Goal: Transaction & Acquisition: Obtain resource

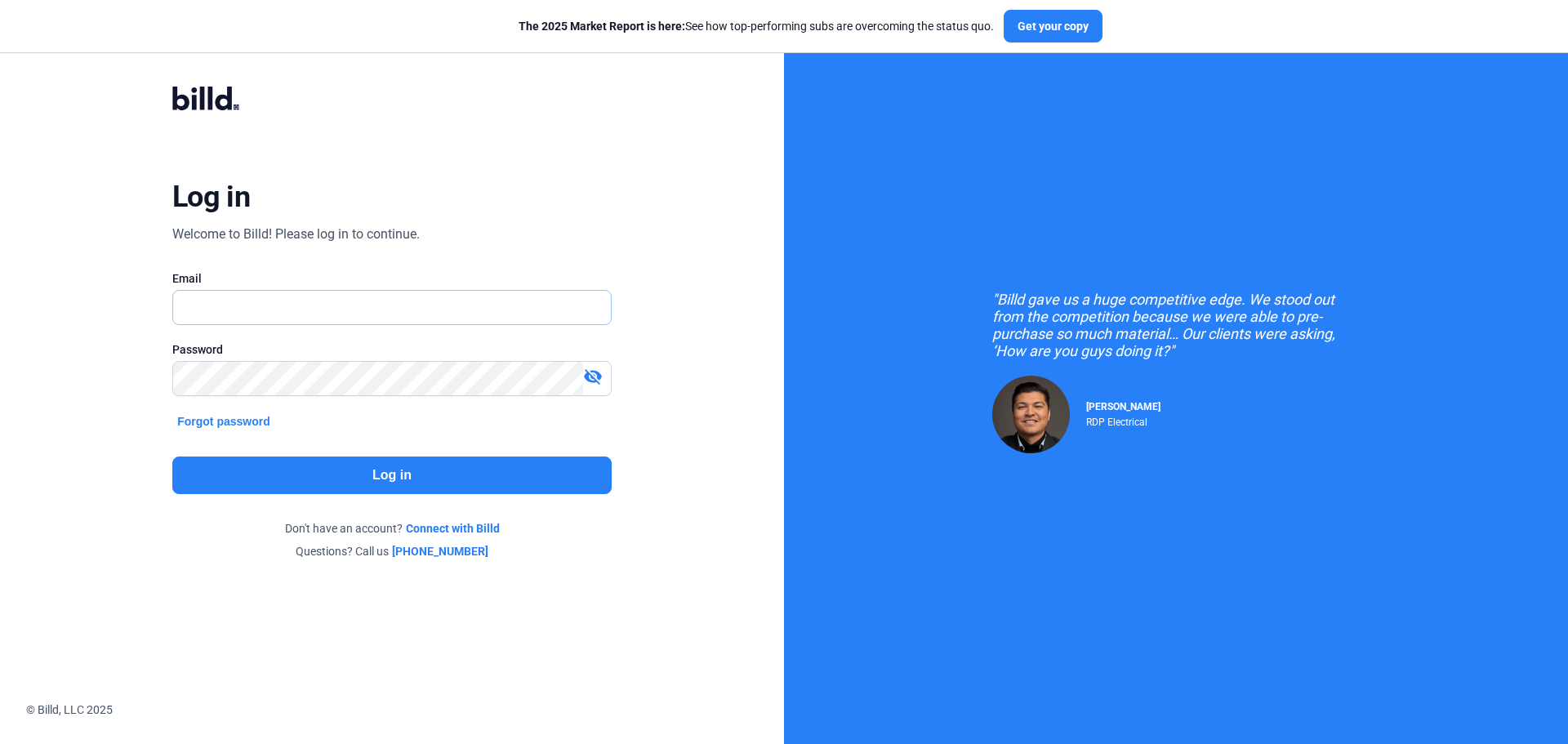
click at [242, 315] on input "text" at bounding box center [383, 308] width 420 height 34
type input "[EMAIL_ADDRESS][DOMAIN_NAME]"
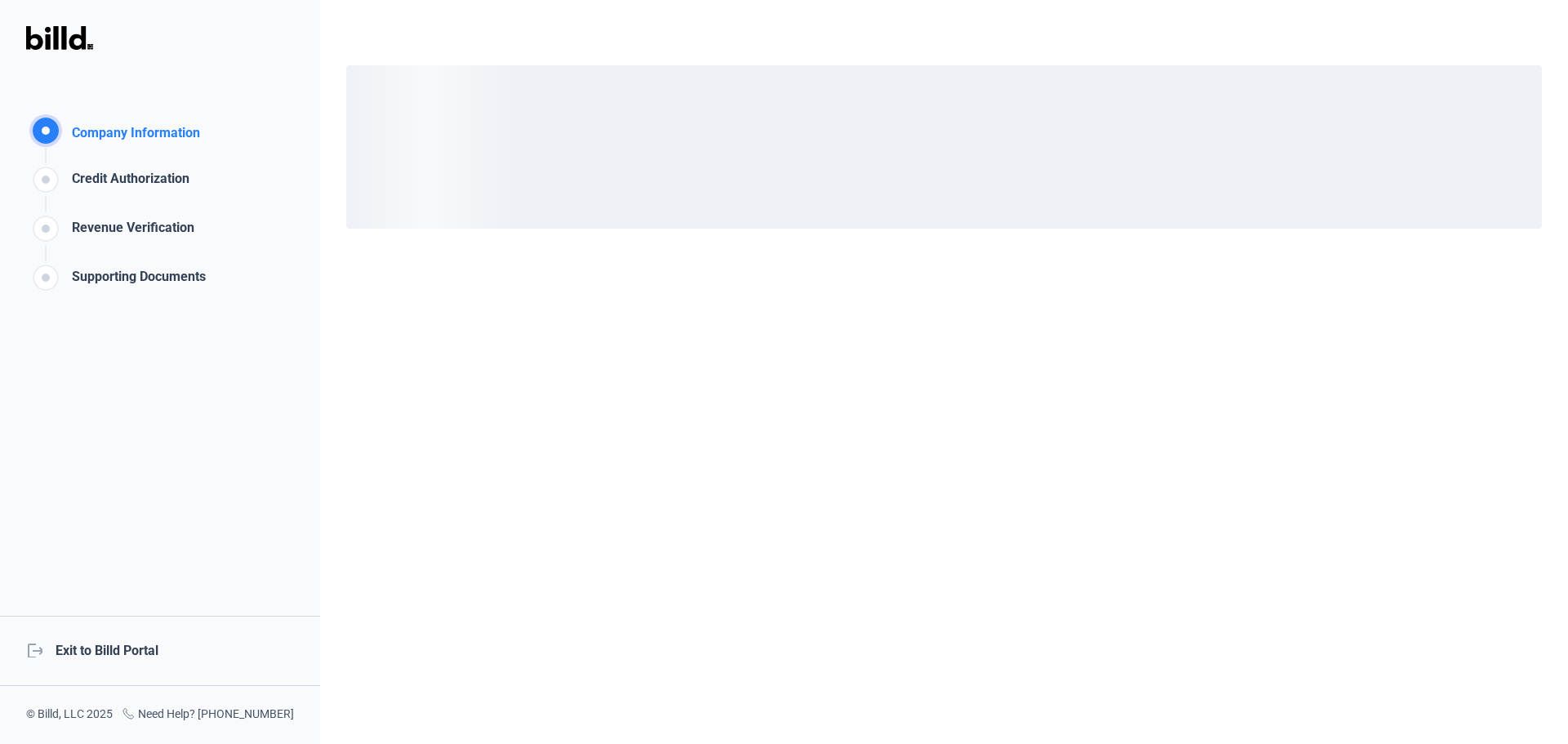
click at [124, 648] on div "logout Exit to Billd Portal" at bounding box center [160, 651] width 320 height 70
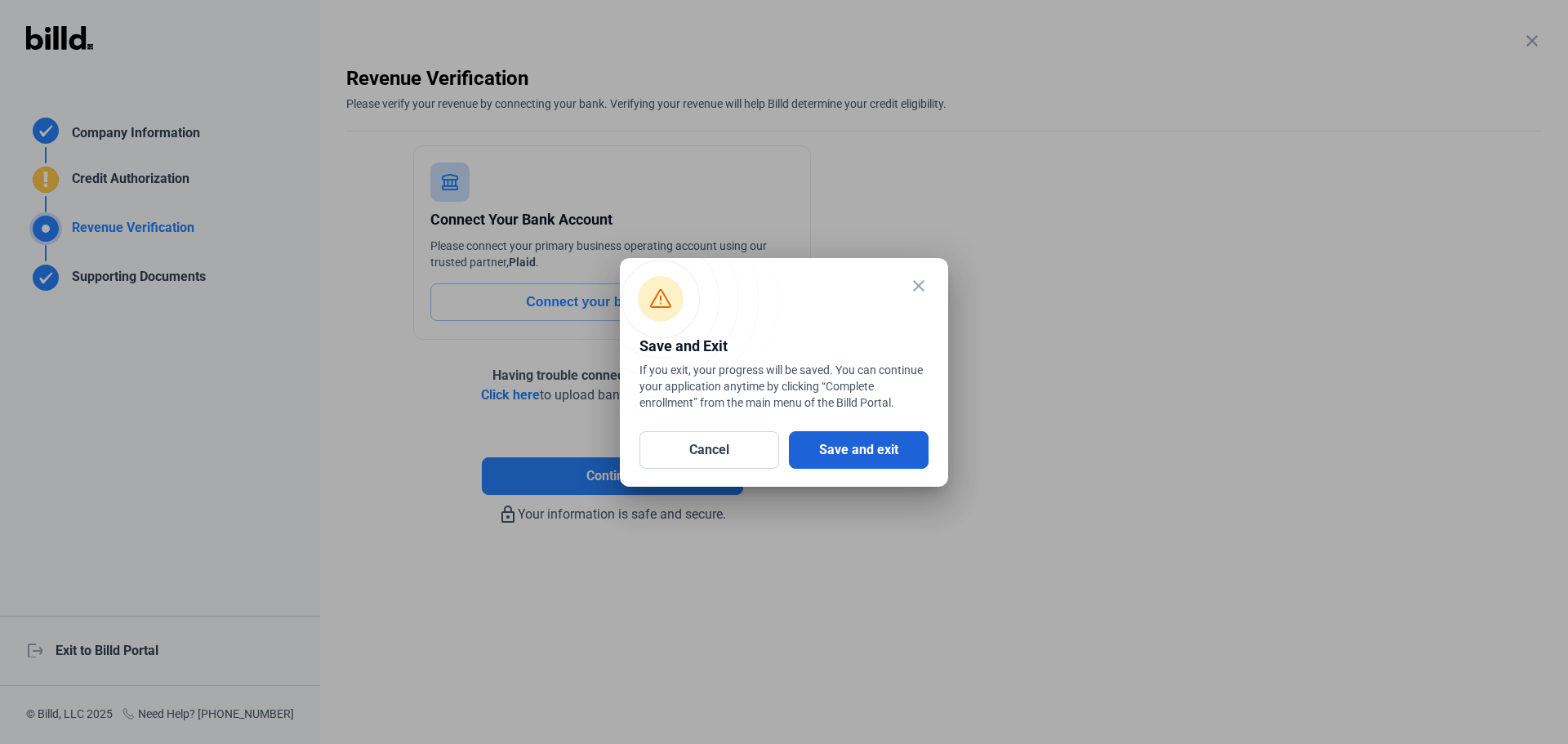
click at [854, 448] on button "Save and exit" at bounding box center [859, 449] width 140 height 38
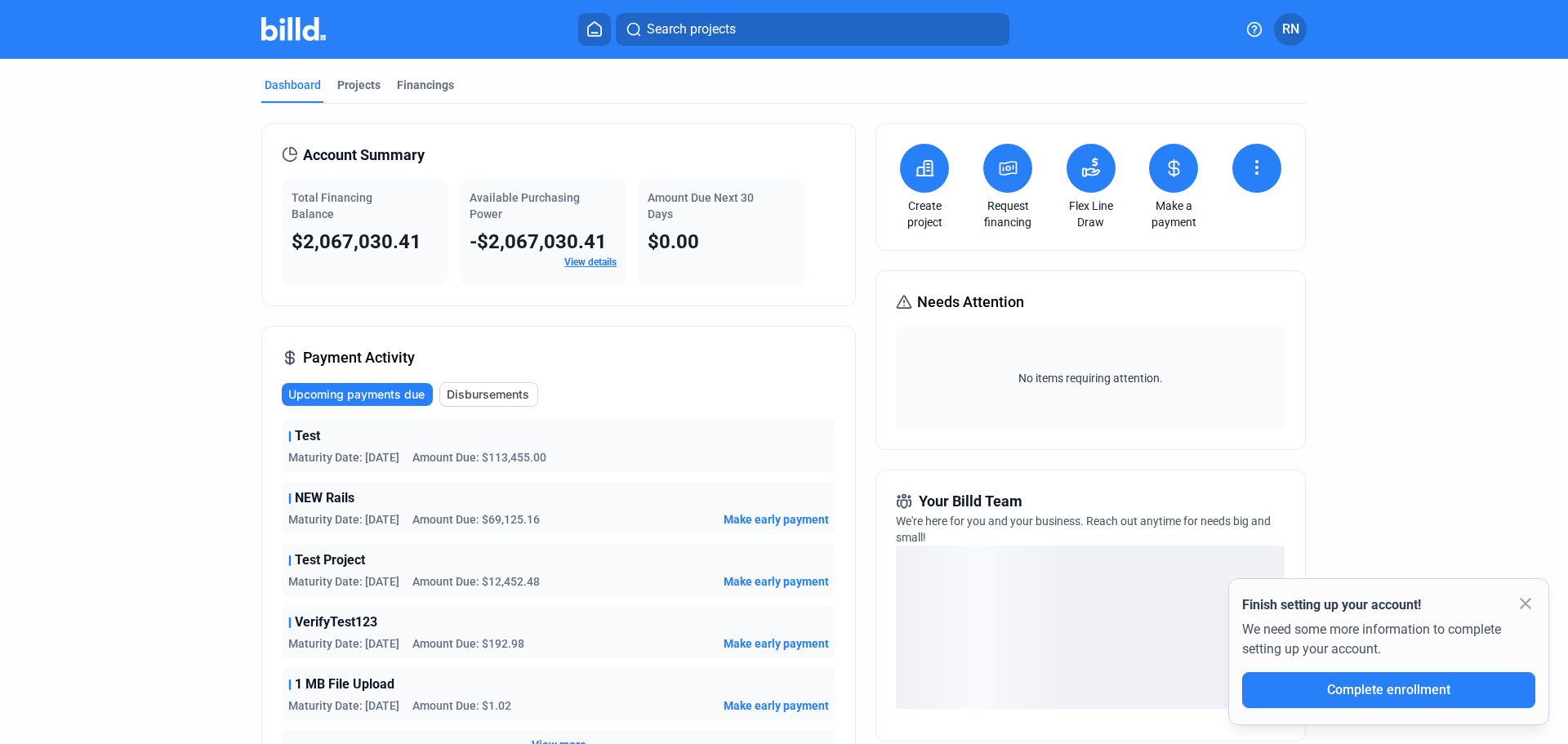
click at [1007, 166] on icon at bounding box center [1008, 167] width 20 height 19
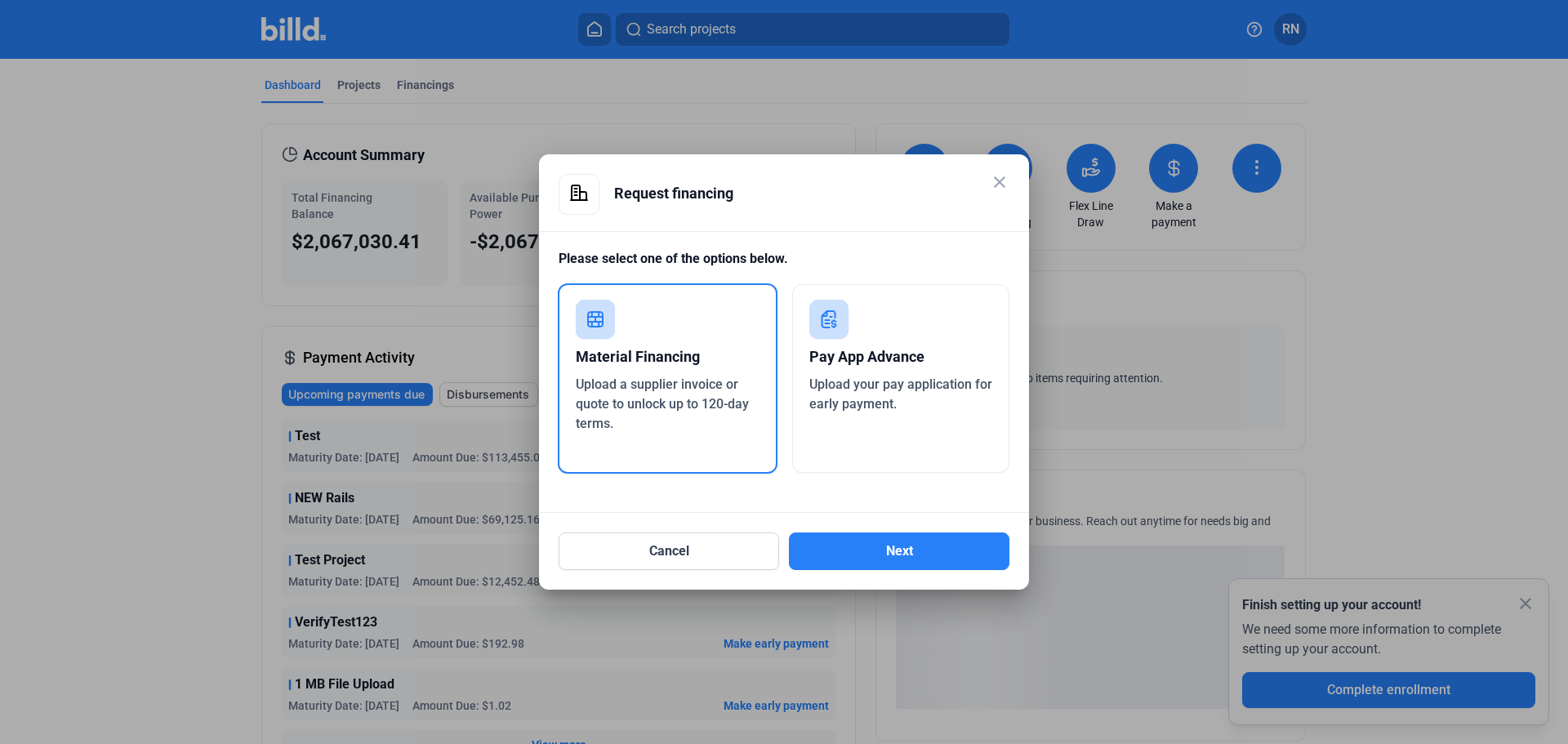
click at [838, 421] on div "Pay App Advance Upload your pay application for early payment." at bounding box center [901, 379] width 218 height 189
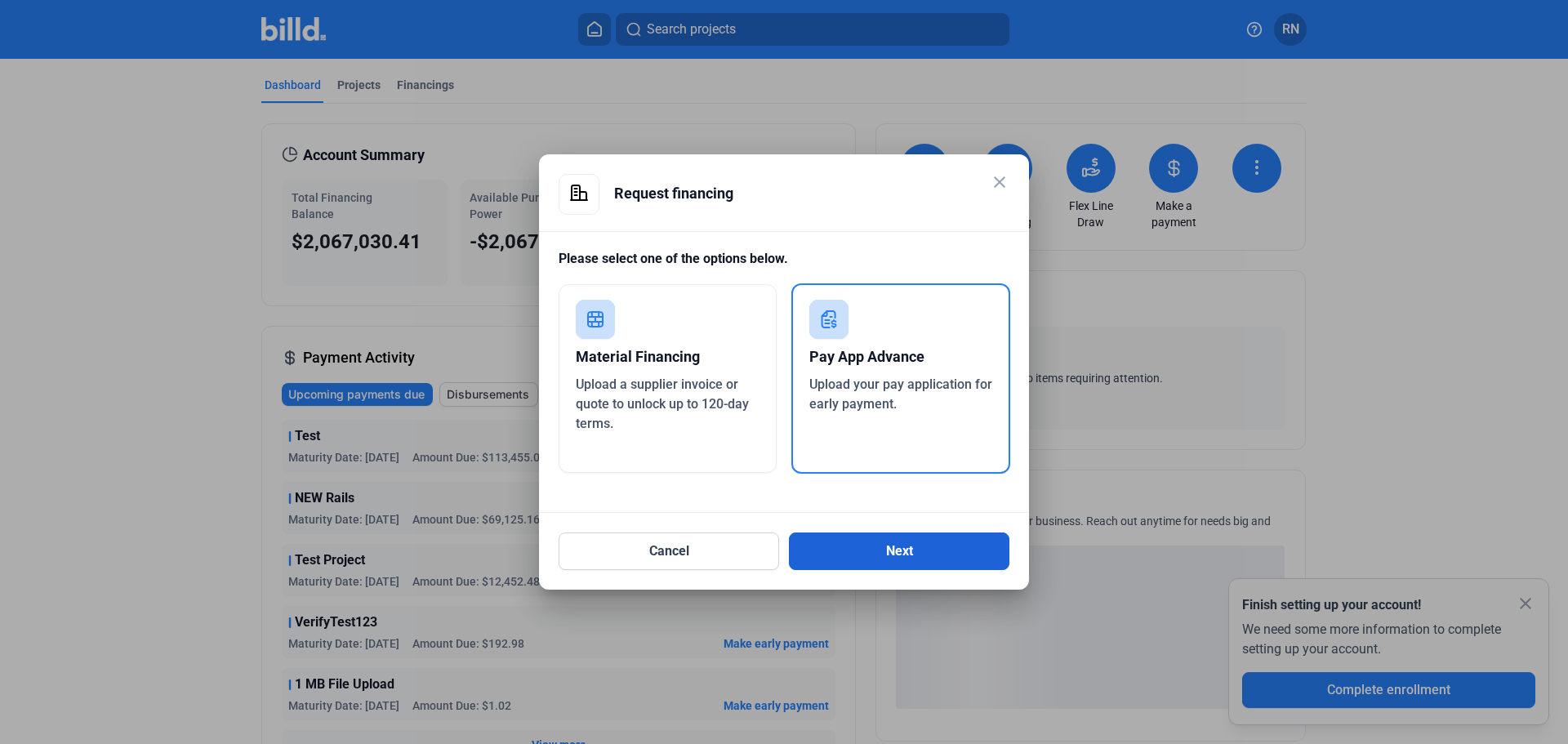
click at [897, 560] on button "Next" at bounding box center [900, 551] width 221 height 38
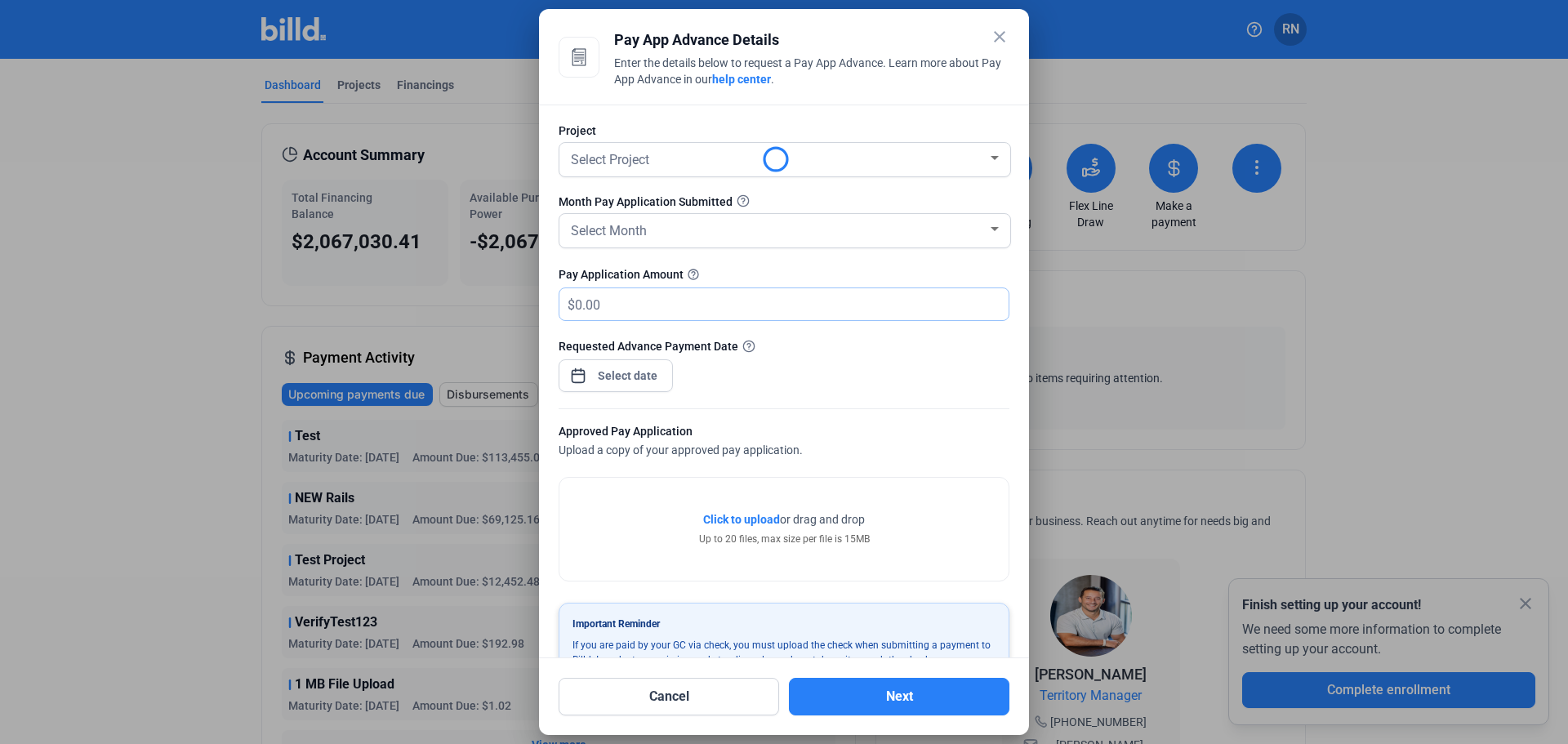
click at [632, 301] on input "text" at bounding box center [782, 305] width 415 height 32
type input "7"
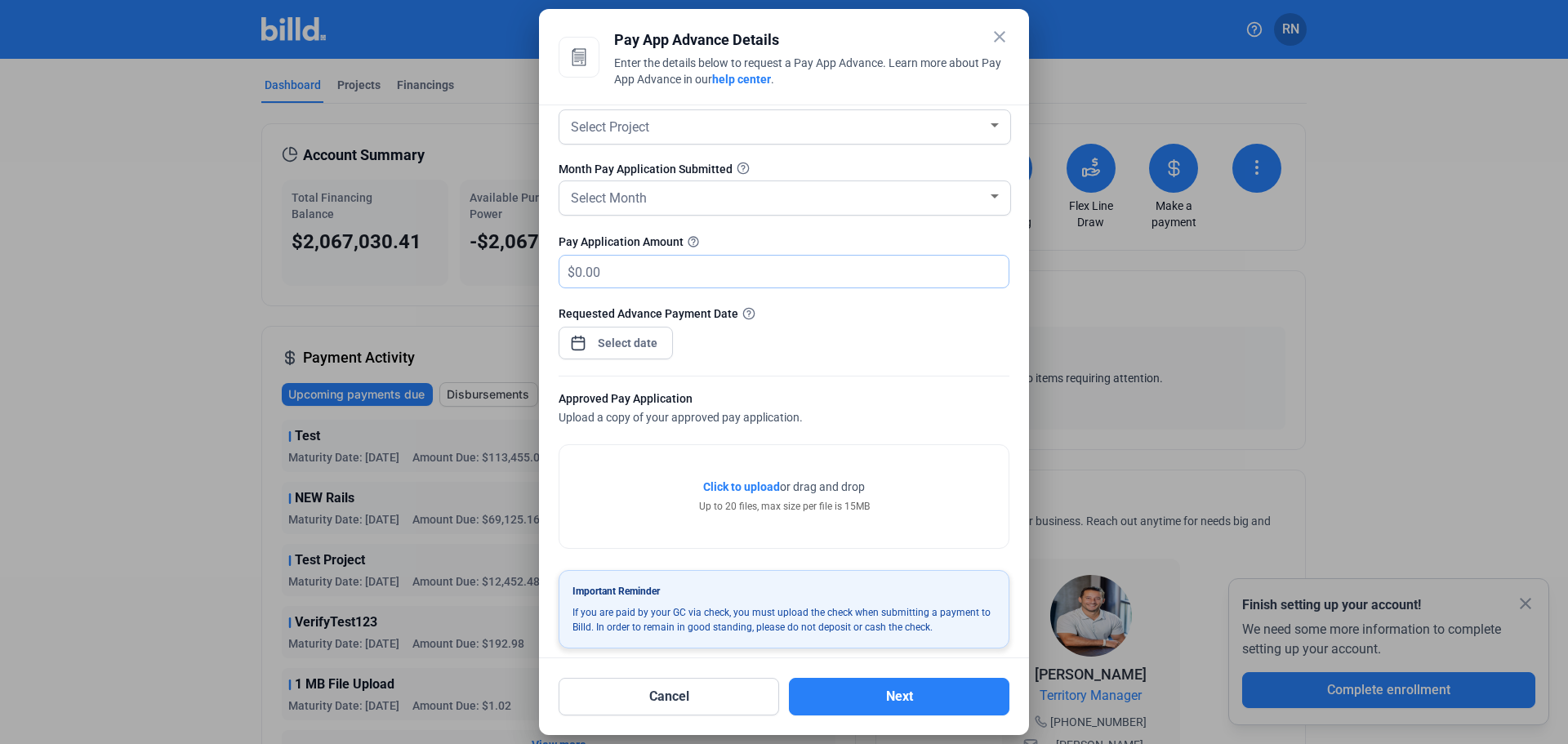
scroll to position [45, 0]
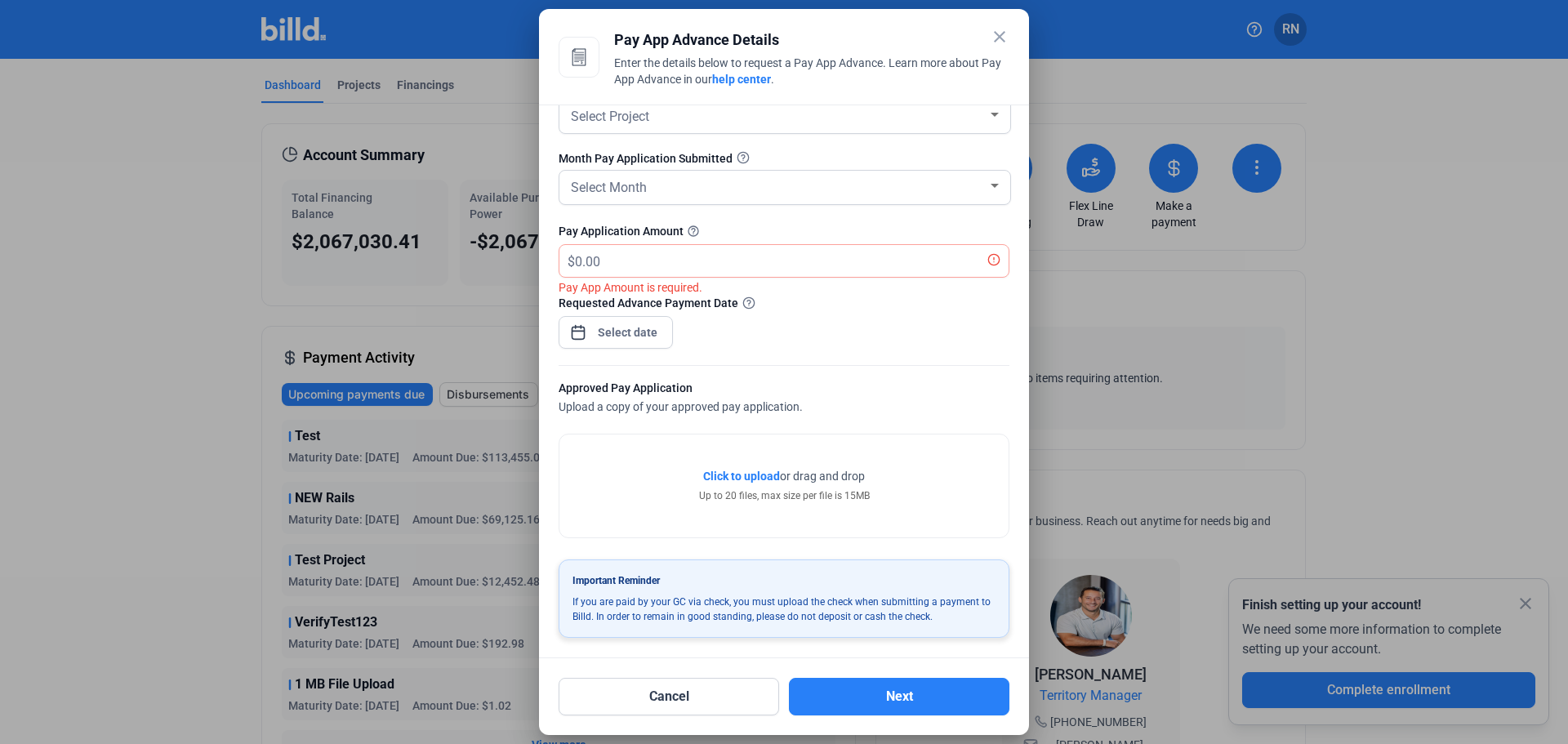
click at [993, 41] on mat-icon "close" at bounding box center [999, 36] width 19 height 19
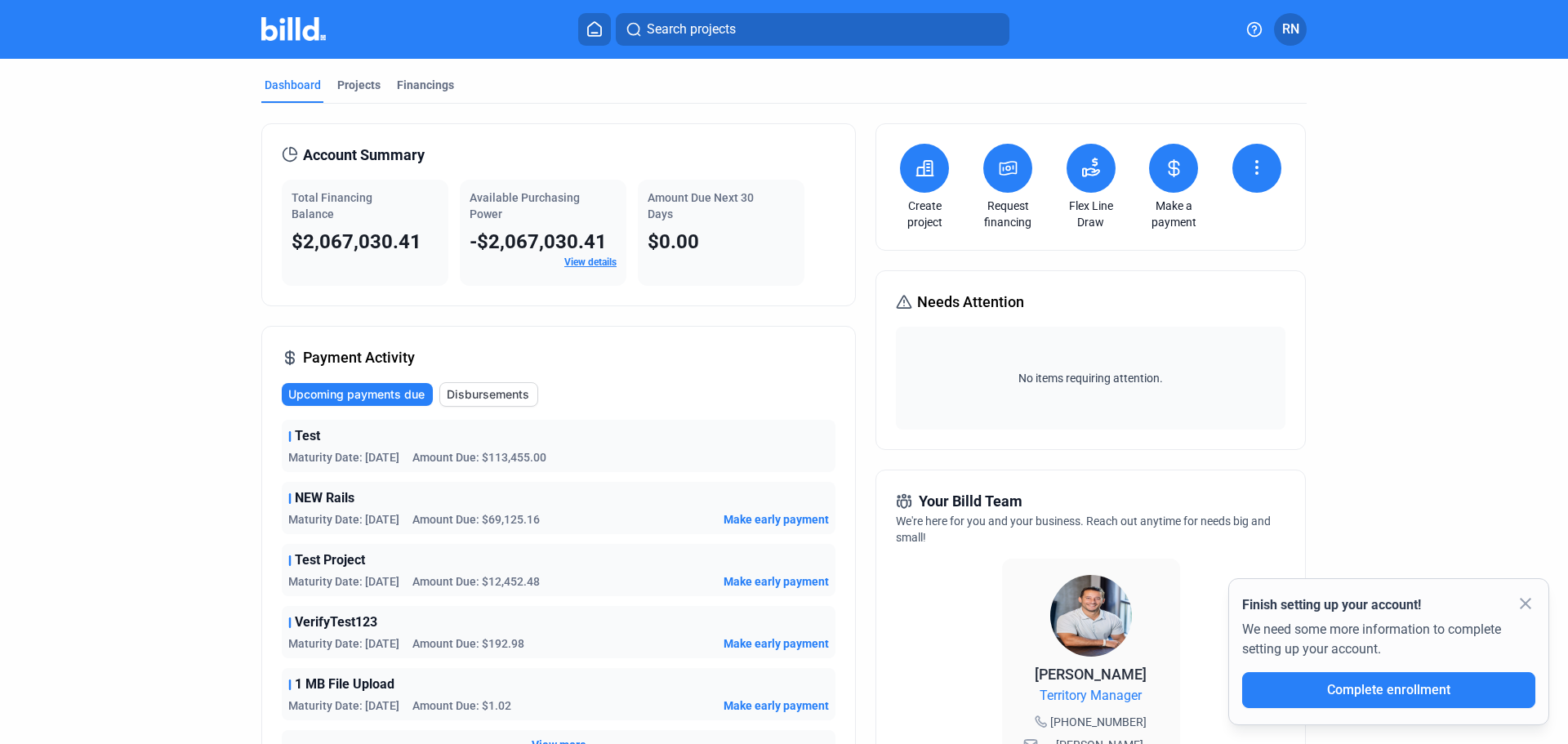
click at [1296, 26] on span "RN" at bounding box center [1291, 29] width 17 height 19
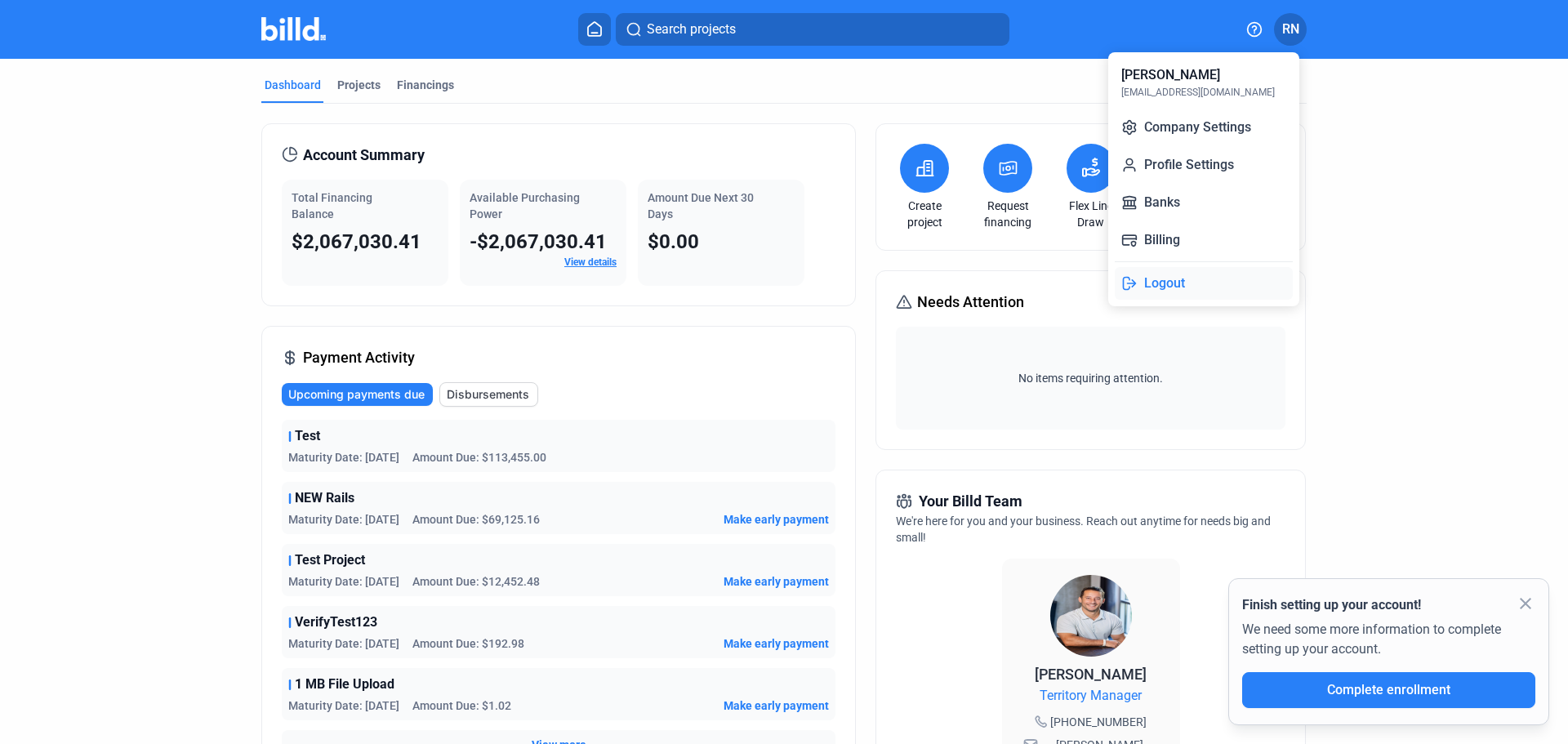
click at [1158, 283] on button "Logout" at bounding box center [1204, 283] width 178 height 33
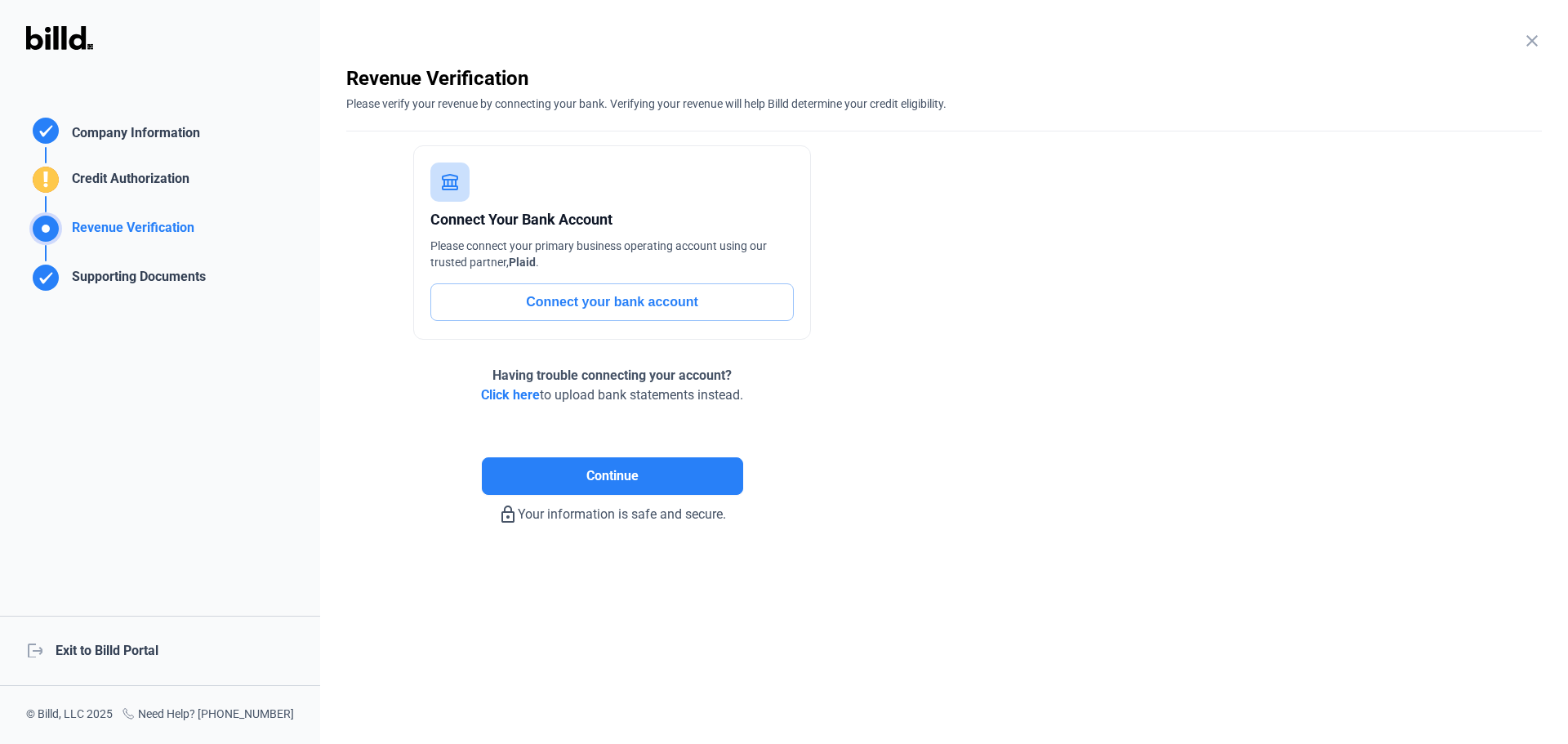
click at [91, 647] on div "logout Exit to Billd Portal" at bounding box center [160, 651] width 320 height 70
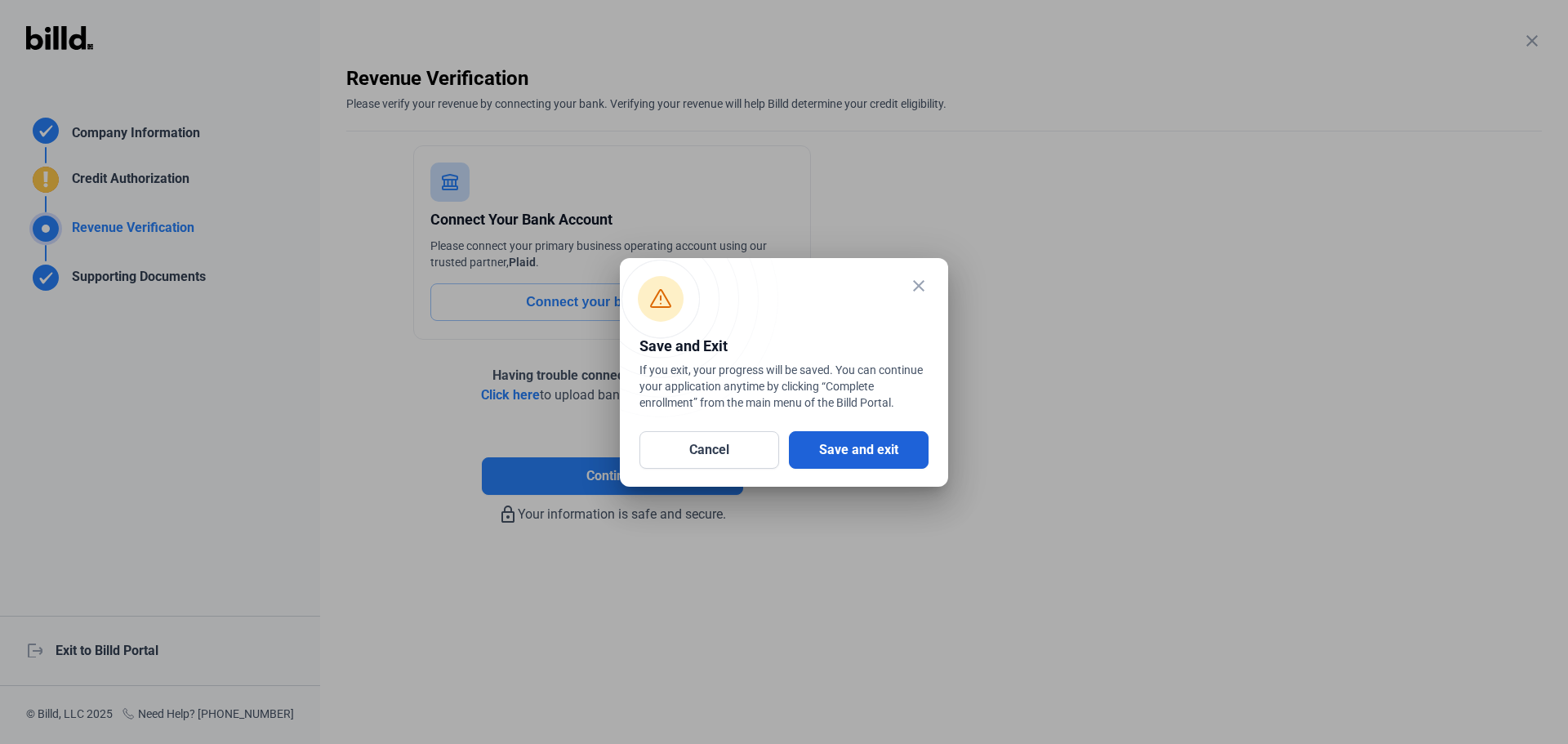
click at [906, 444] on button "Save and exit" at bounding box center [859, 449] width 140 height 38
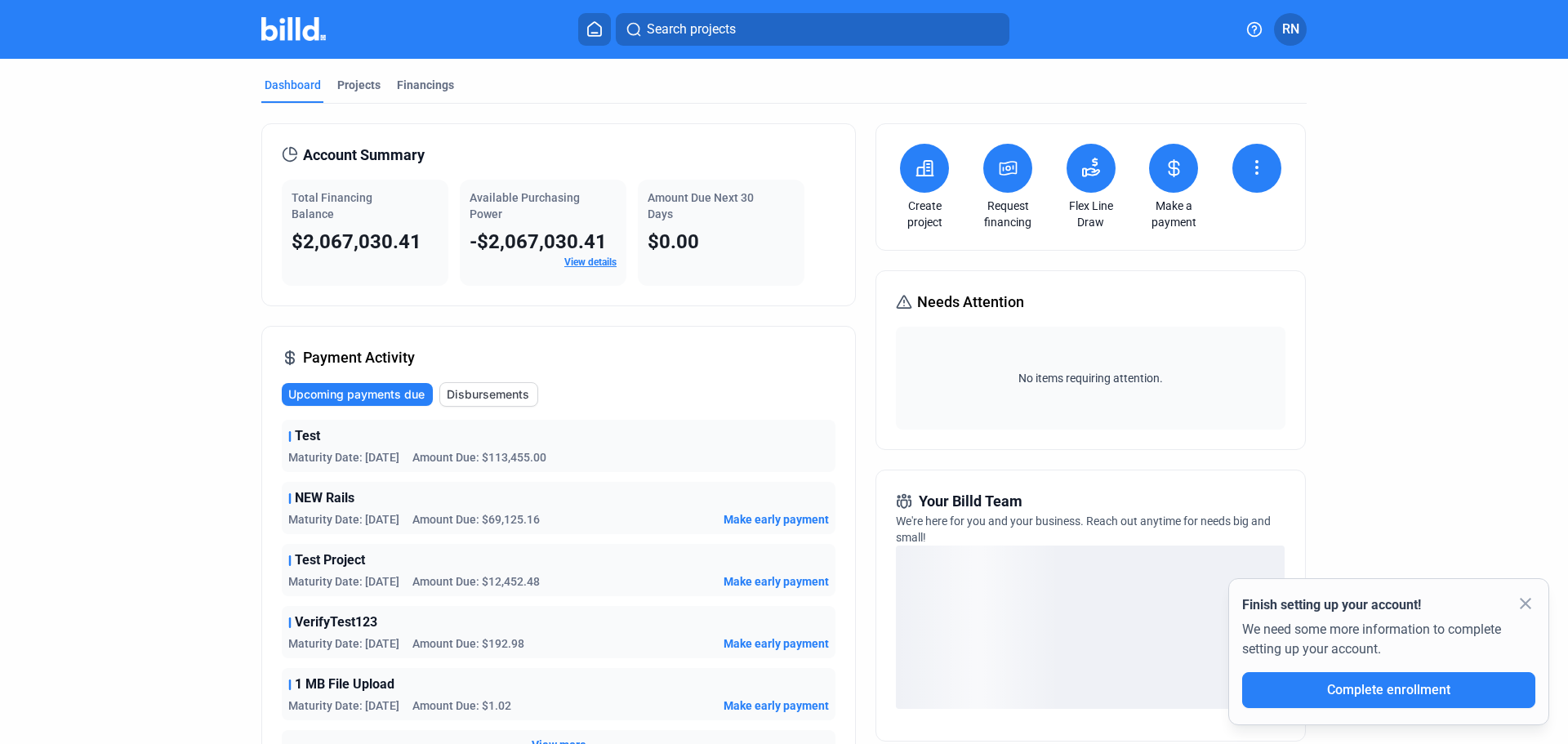
click at [1001, 167] on icon at bounding box center [1008, 167] width 20 height 19
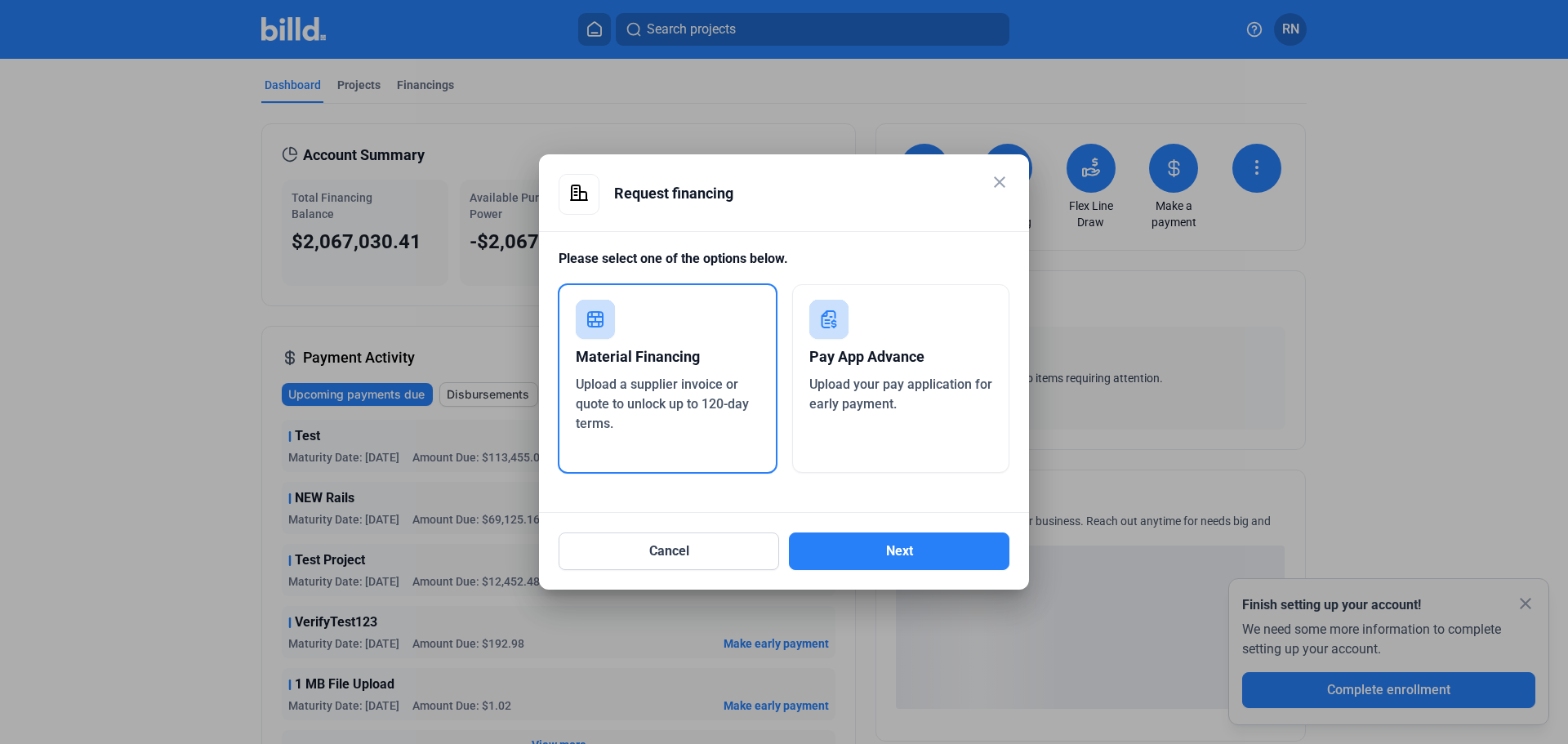
click at [910, 362] on div "Pay App Advance" at bounding box center [901, 357] width 183 height 36
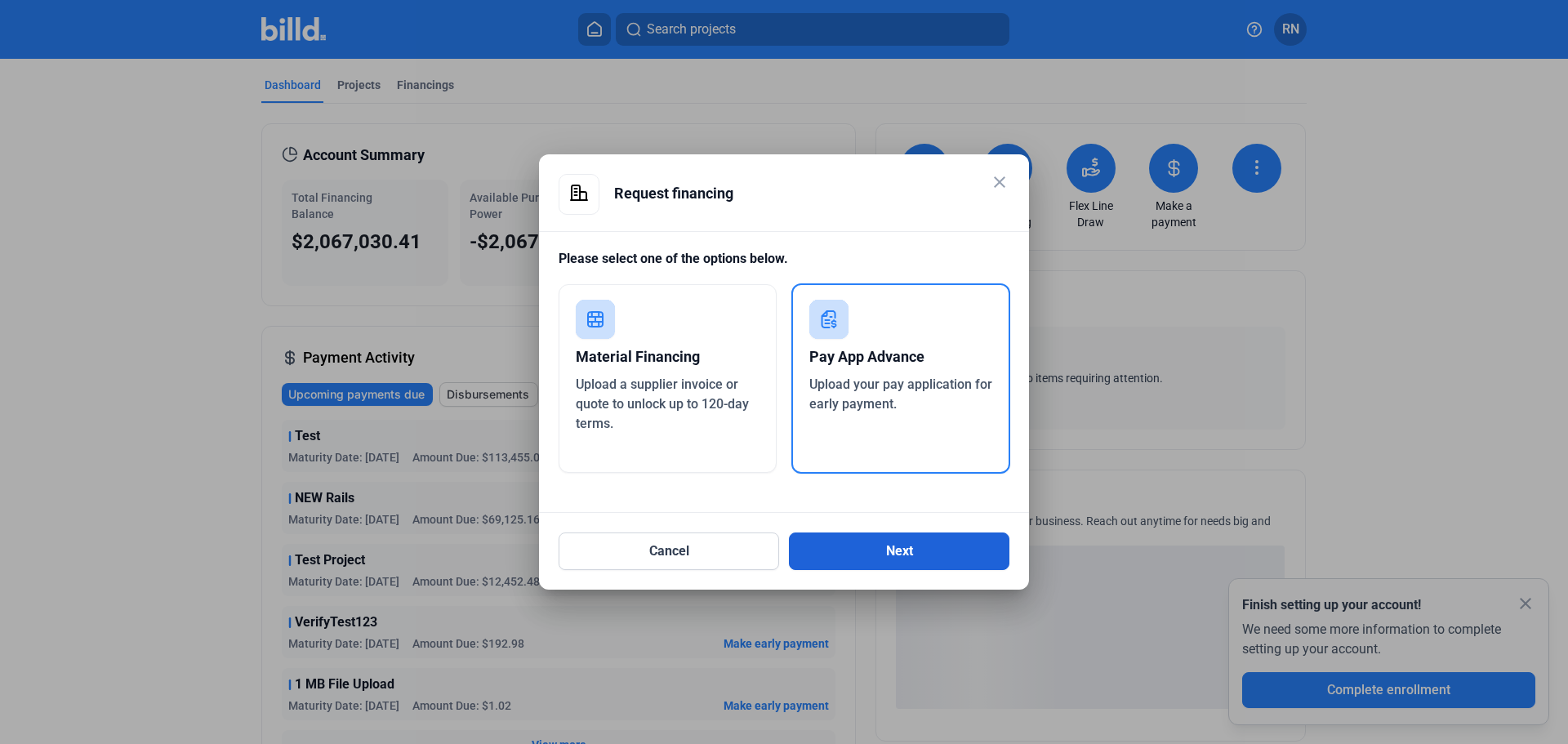
click at [881, 560] on button "Next" at bounding box center [900, 551] width 221 height 38
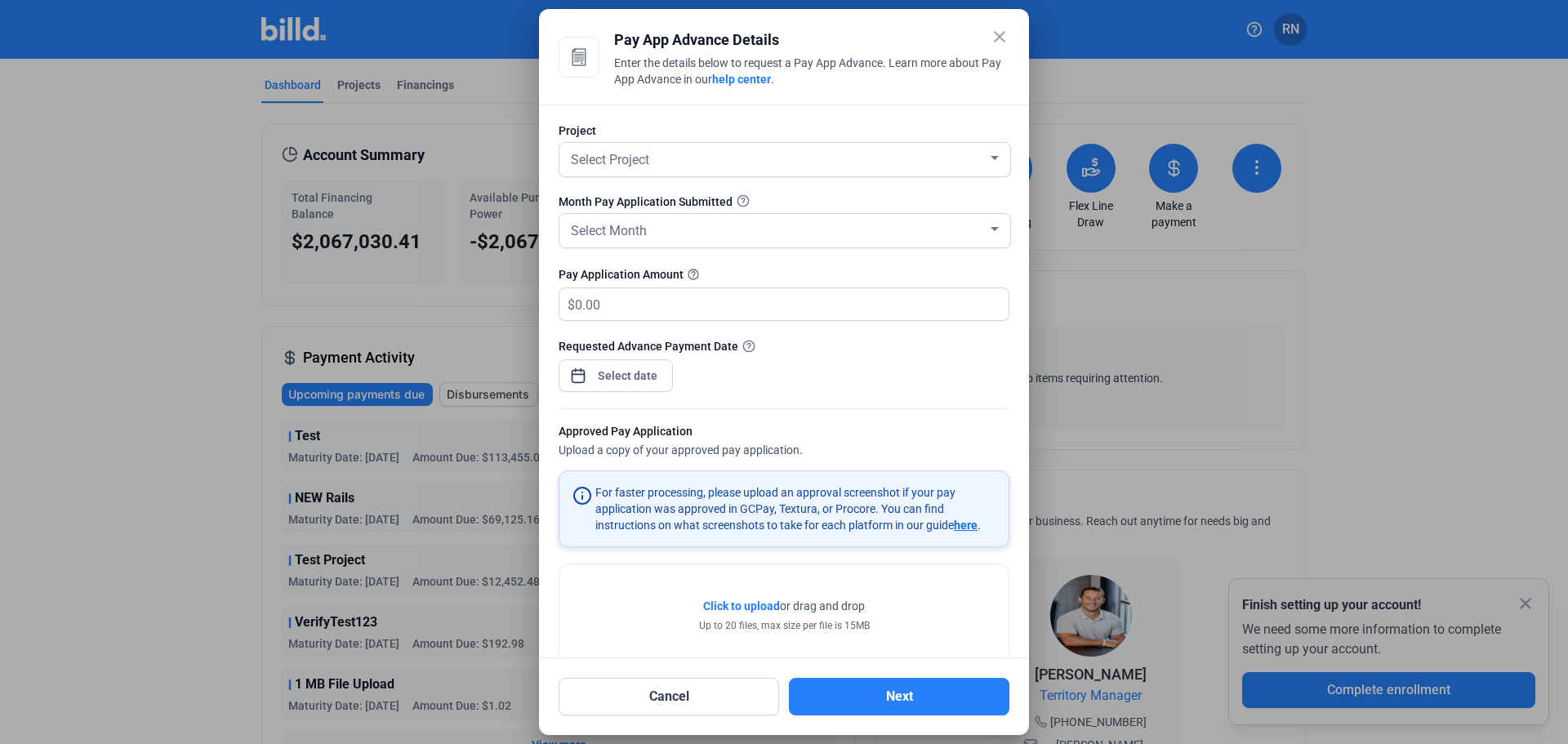
click at [964, 528] on span "here" at bounding box center [966, 525] width 24 height 13
click at [1003, 33] on mat-icon "close" at bounding box center [999, 36] width 19 height 19
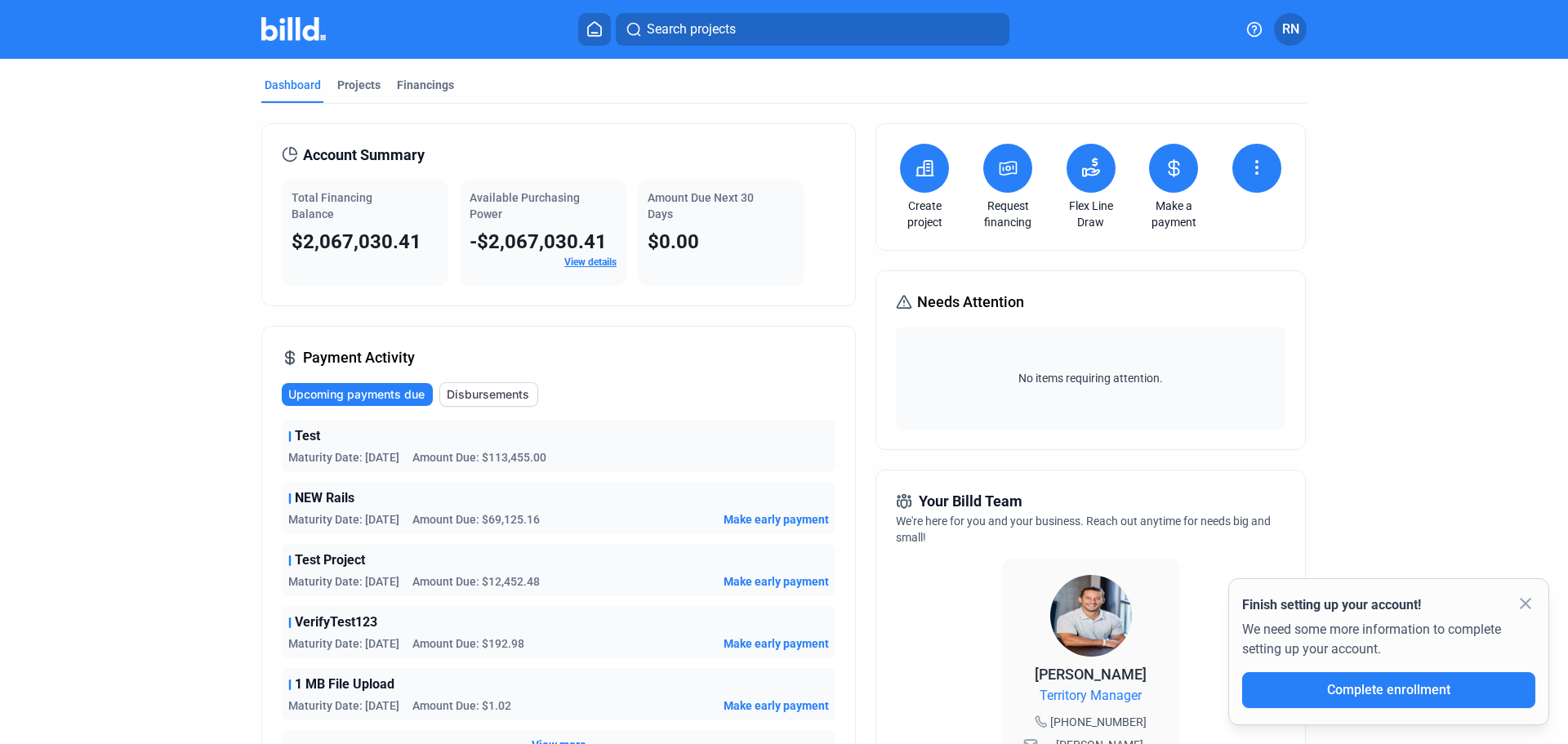
click at [1290, 25] on span "RN" at bounding box center [1291, 29] width 17 height 19
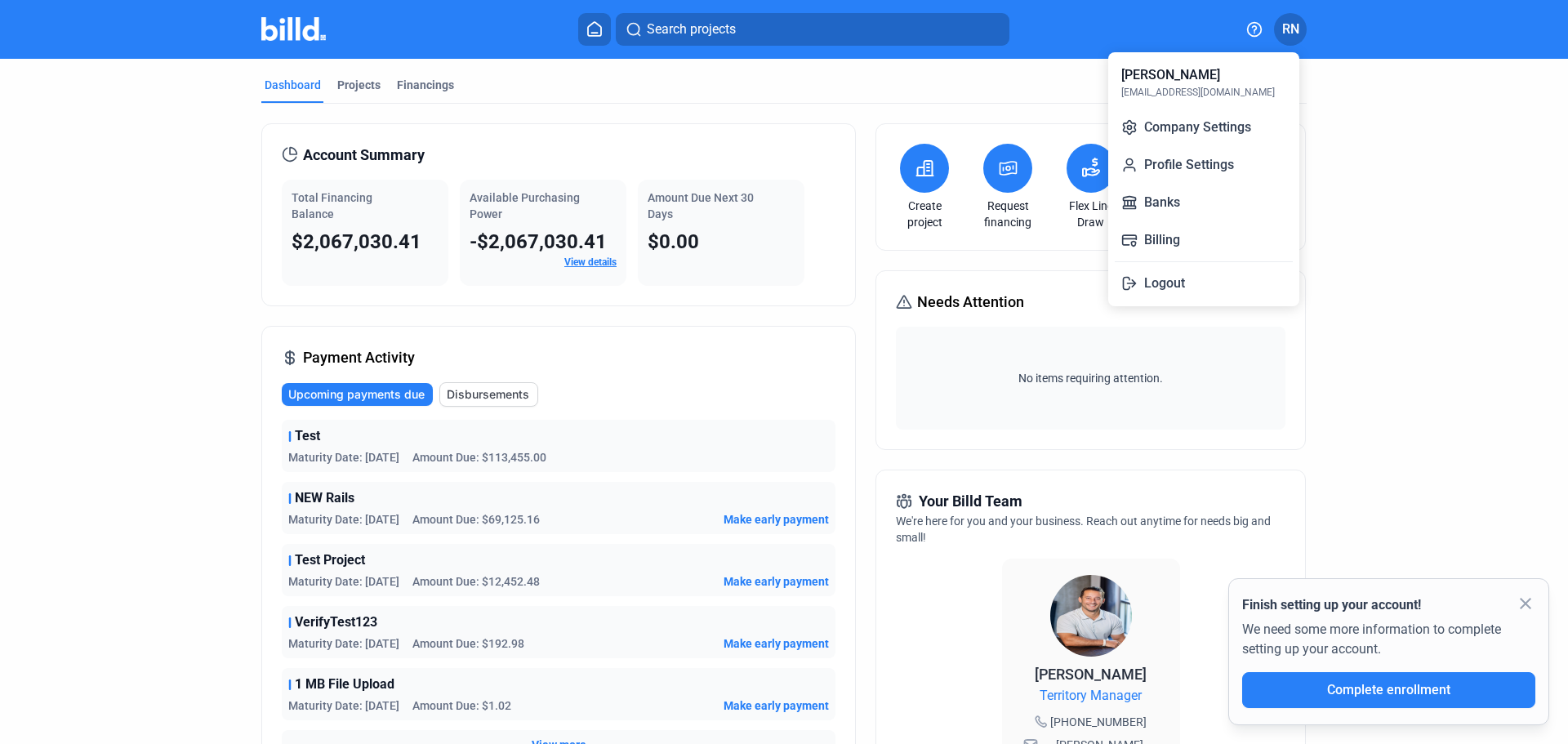
click at [1164, 285] on button "Logout" at bounding box center [1204, 283] width 178 height 33
